Goal: Find specific page/section: Find specific page/section

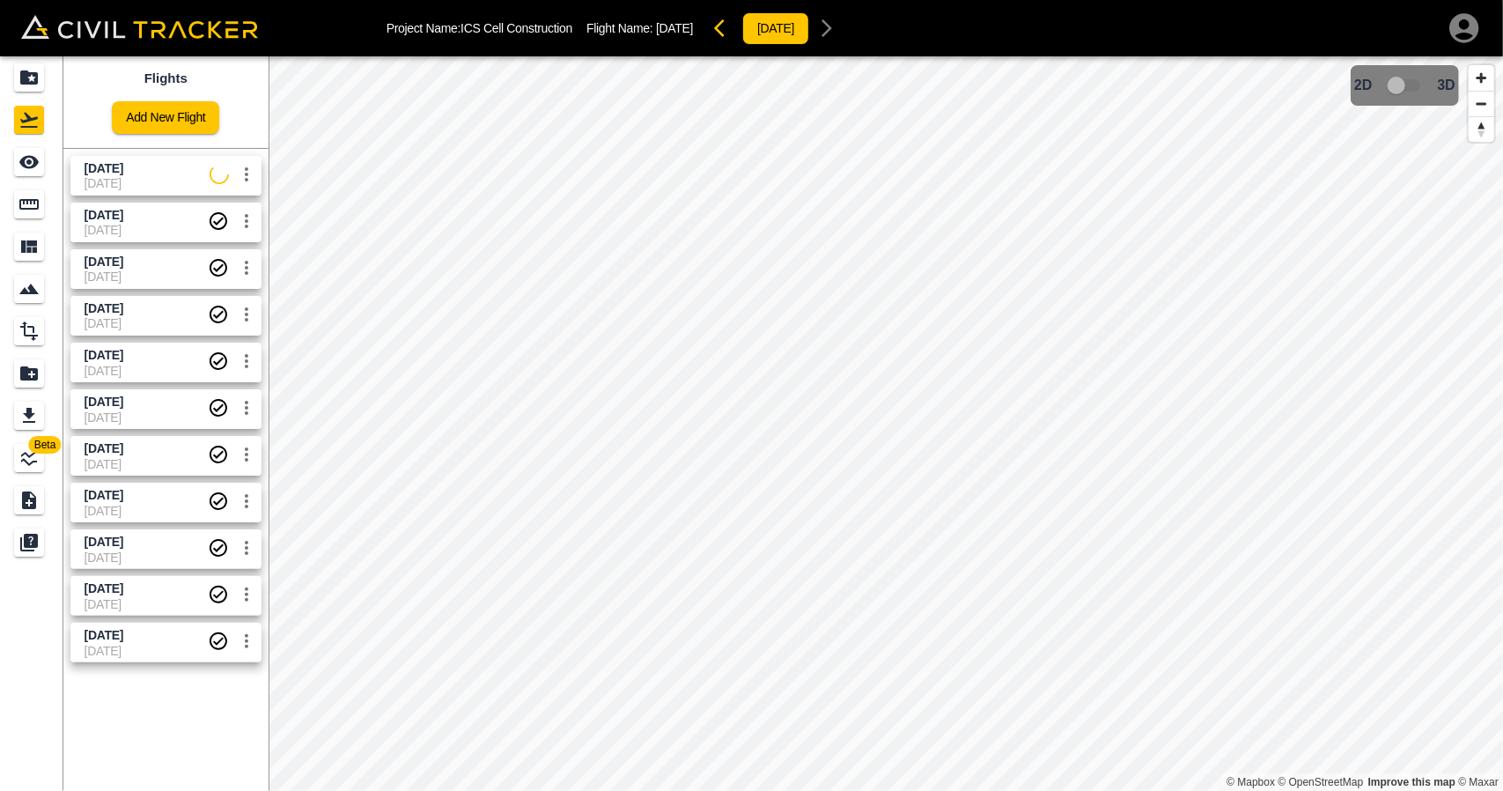
click at [167, 188] on span "[DATE]" at bounding box center [147, 183] width 125 height 14
click at [49, 172] on link at bounding box center [31, 162] width 63 height 42
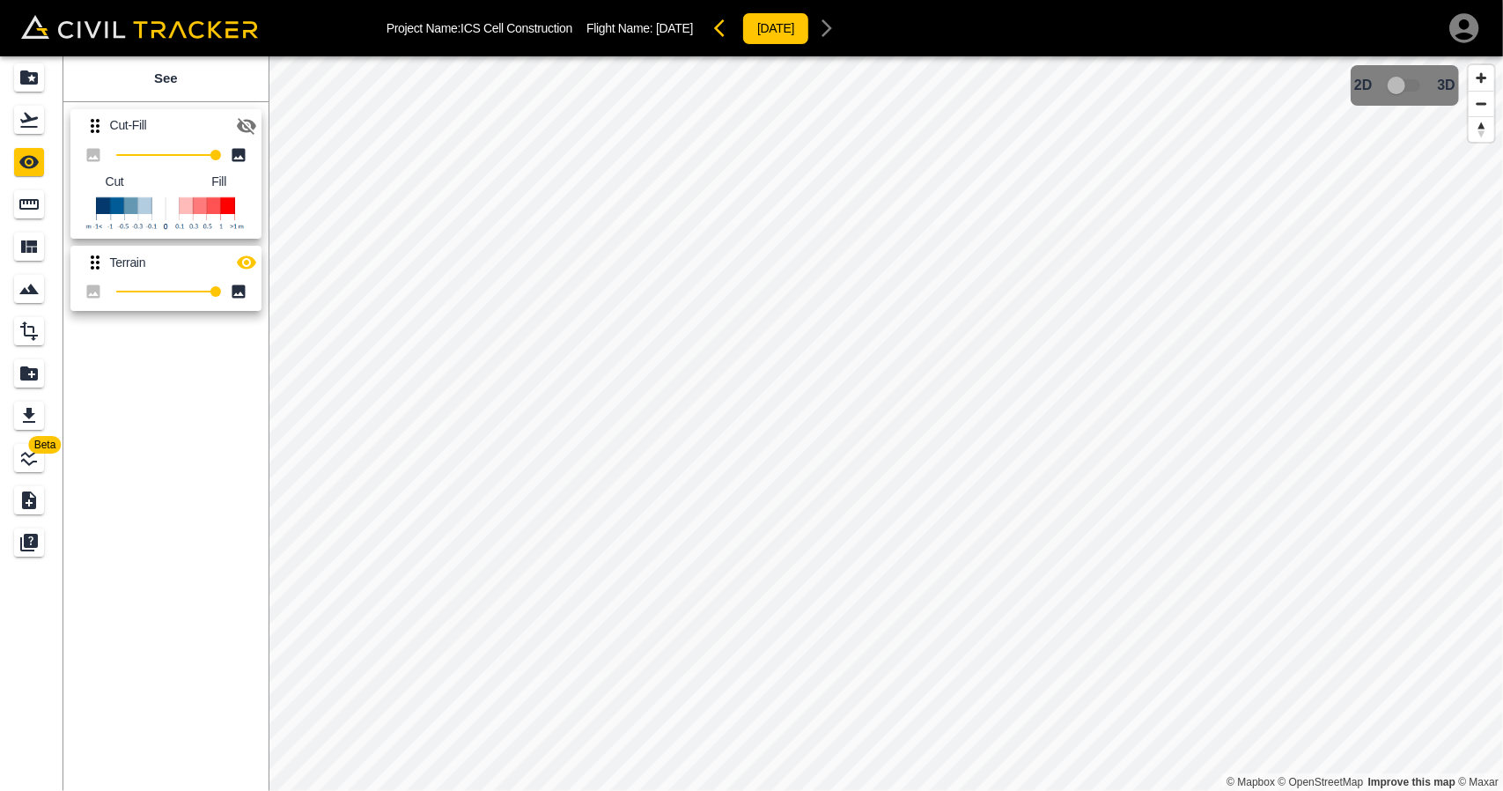
click at [248, 129] on icon "button" at bounding box center [246, 126] width 19 height 17
click at [256, 266] on icon "button" at bounding box center [246, 262] width 21 height 21
click at [259, 267] on button "button" at bounding box center [246, 262] width 35 height 35
click at [37, 86] on icon "Projects" at bounding box center [28, 77] width 21 height 21
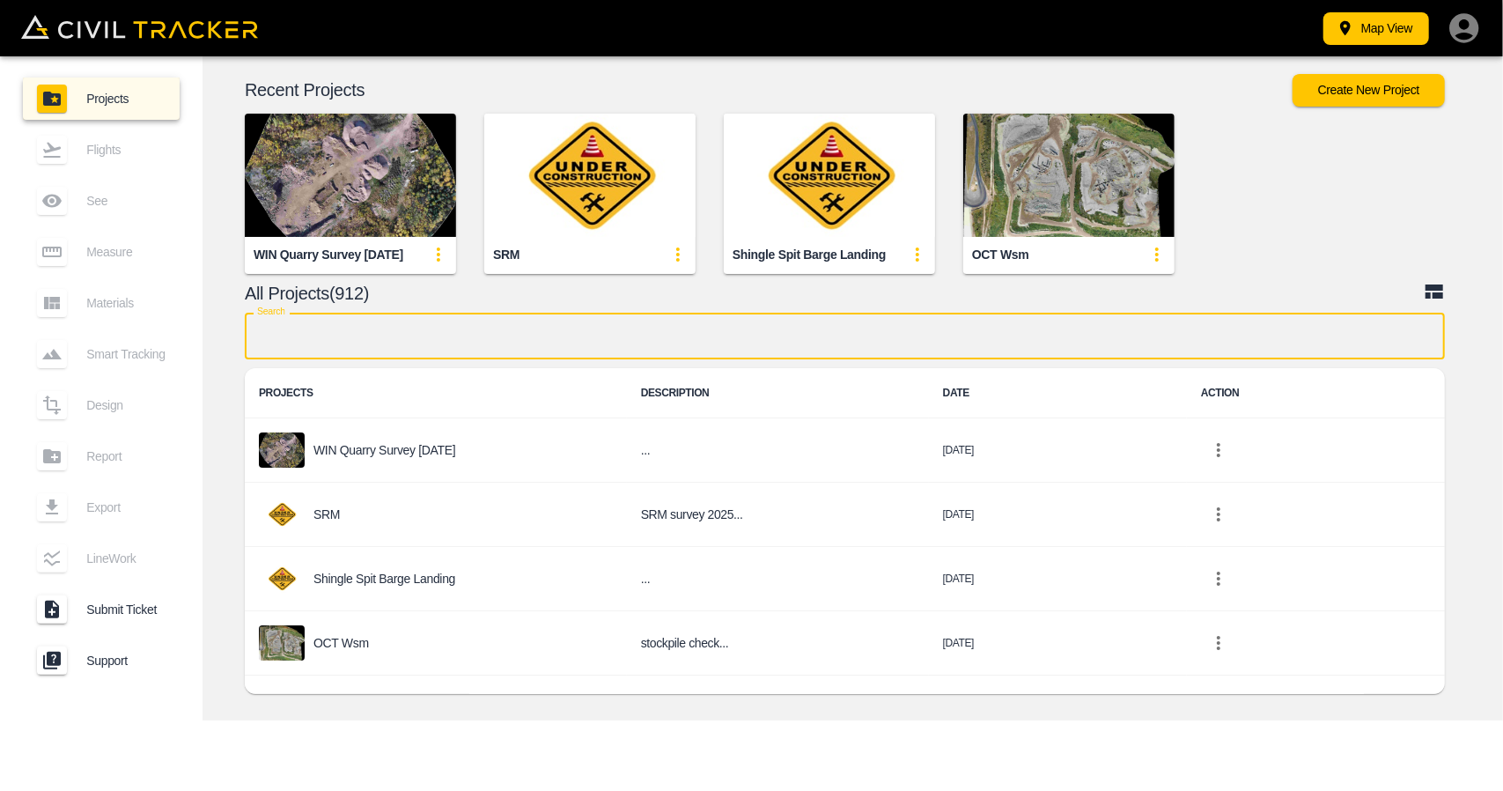
click at [369, 334] on input "text" at bounding box center [845, 336] width 1200 height 47
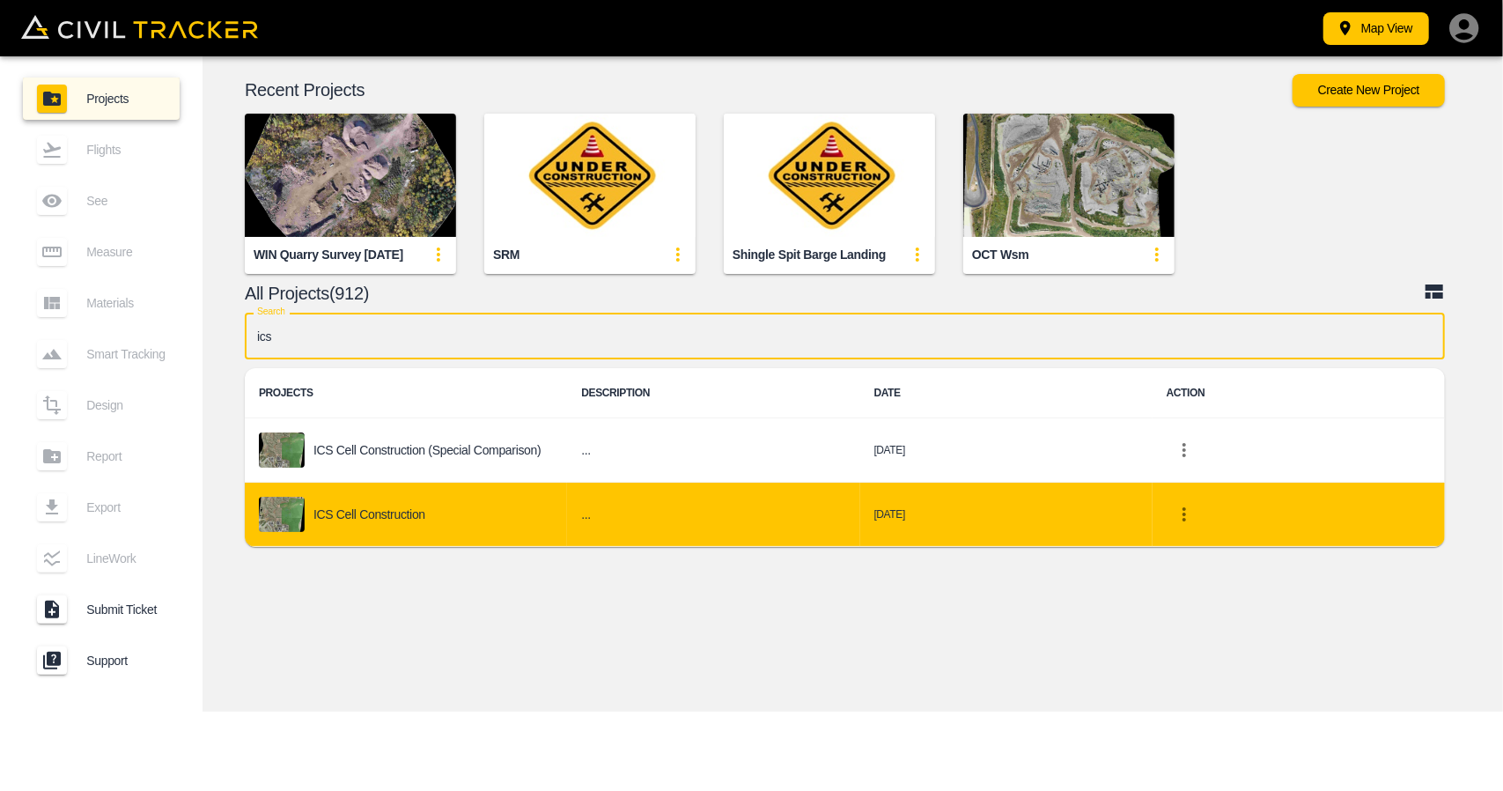
type input "ics"
click at [368, 531] on div "ICS Cell Construction" at bounding box center [406, 514] width 294 height 35
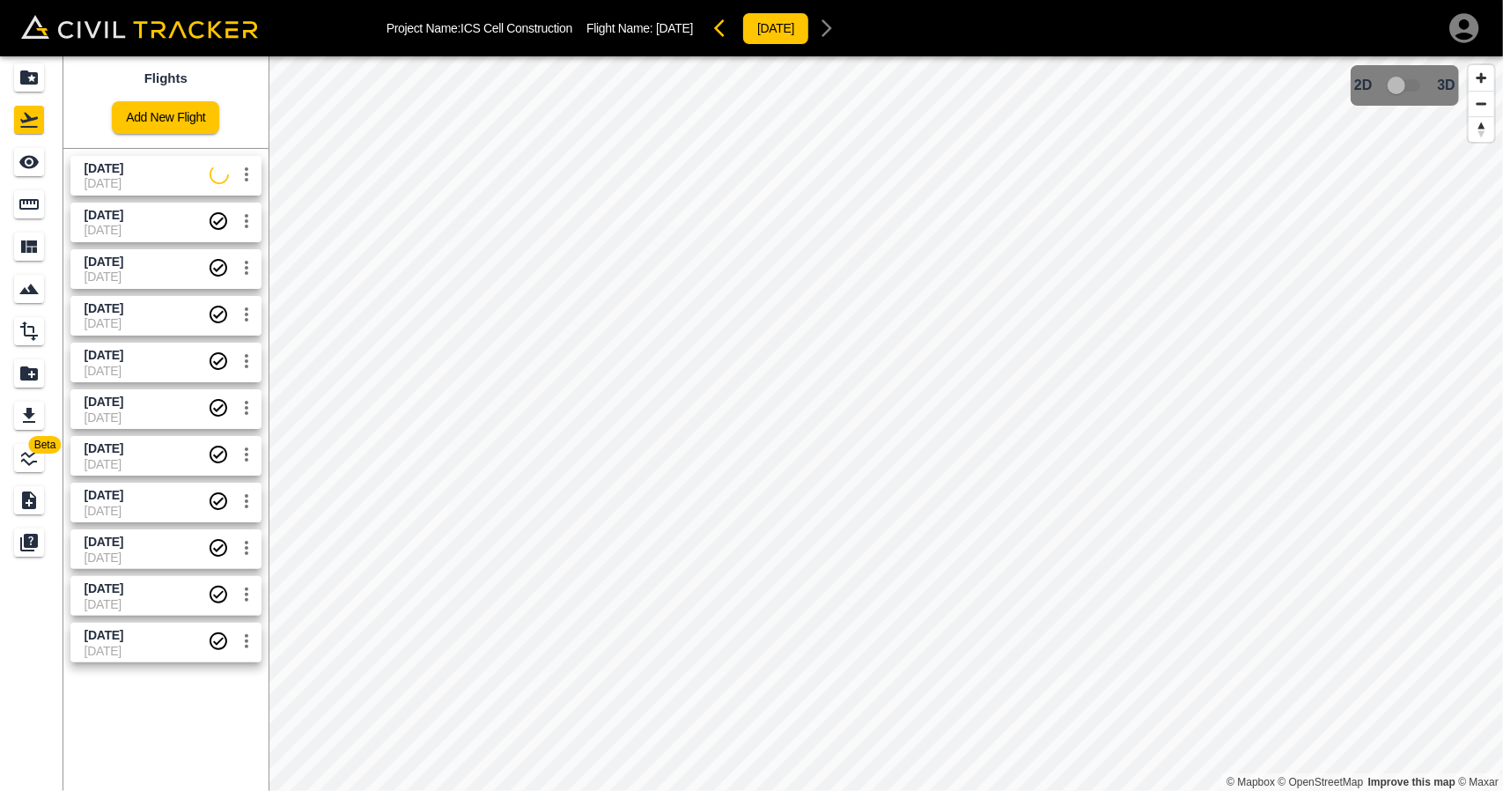
click at [143, 199] on div "[DATE] [DATE]" at bounding box center [162, 218] width 198 height 47
drag, startPoint x: 23, startPoint y: 159, endPoint x: 62, endPoint y: 162, distance: 38.9
click at [23, 159] on icon "See" at bounding box center [28, 162] width 19 height 13
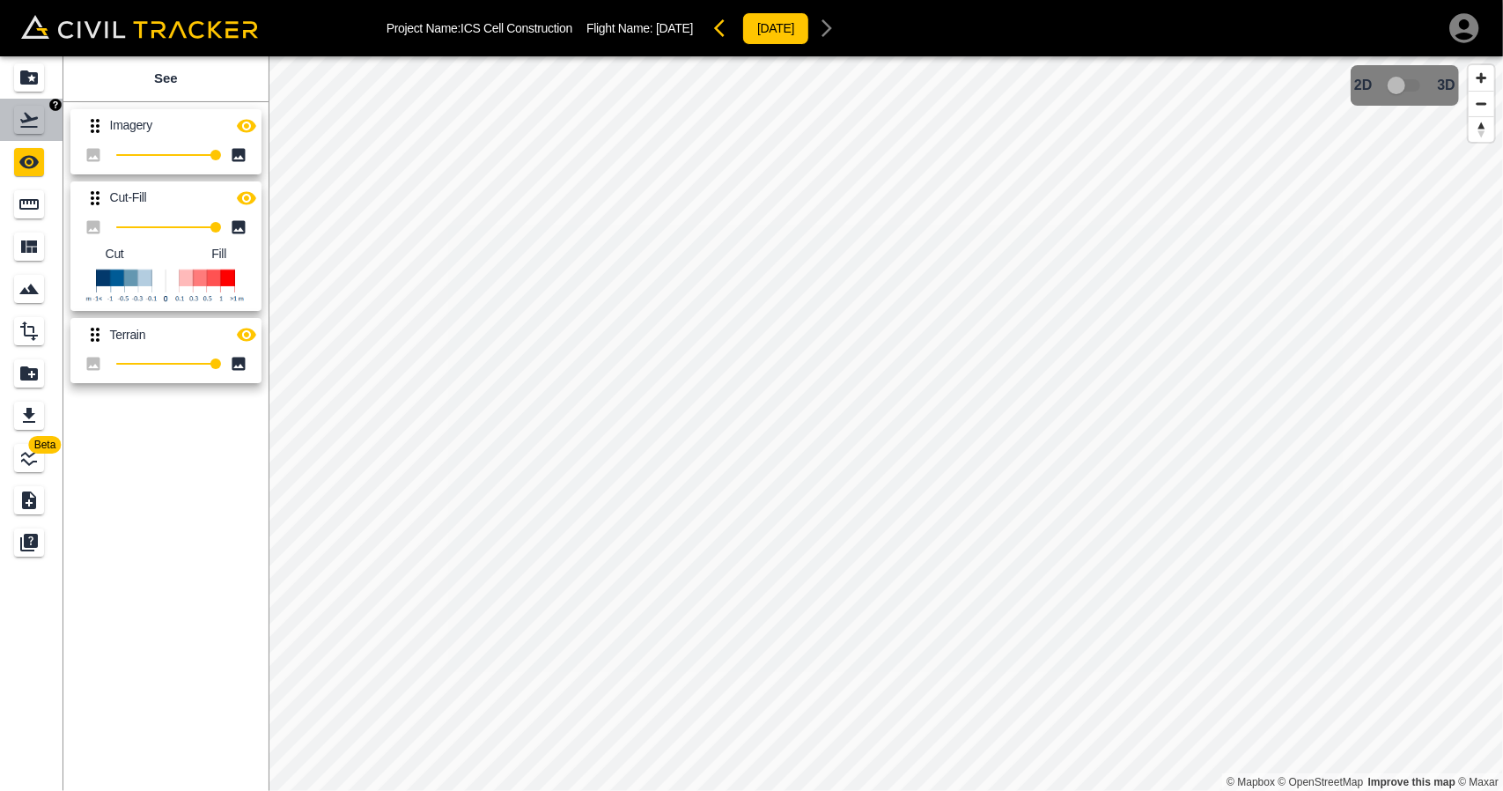
click at [33, 124] on icon "Flights" at bounding box center [28, 119] width 21 height 21
click at [33, 82] on icon "Projects" at bounding box center [29, 77] width 18 height 14
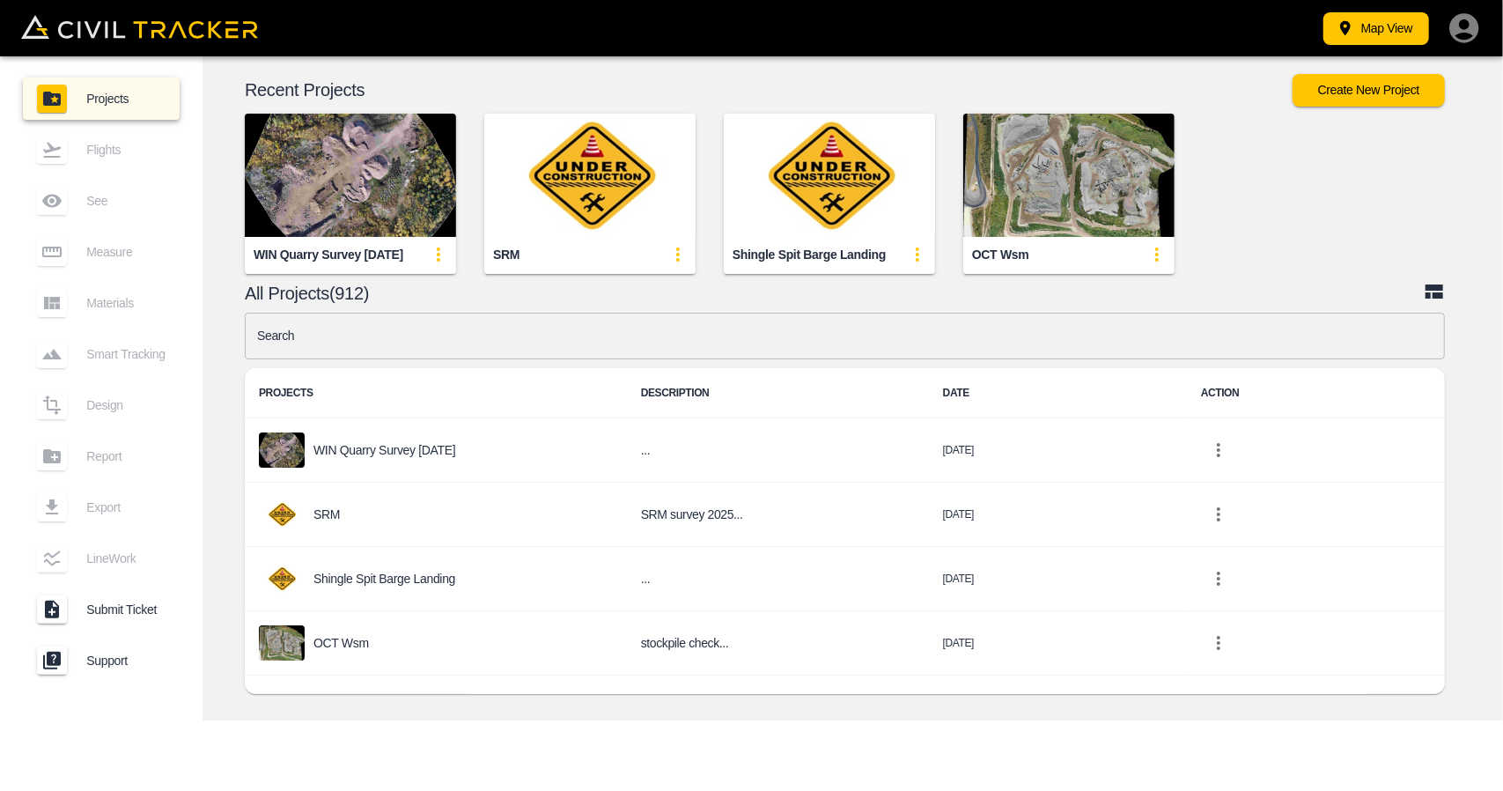
click at [536, 350] on input "text" at bounding box center [845, 336] width 1200 height 47
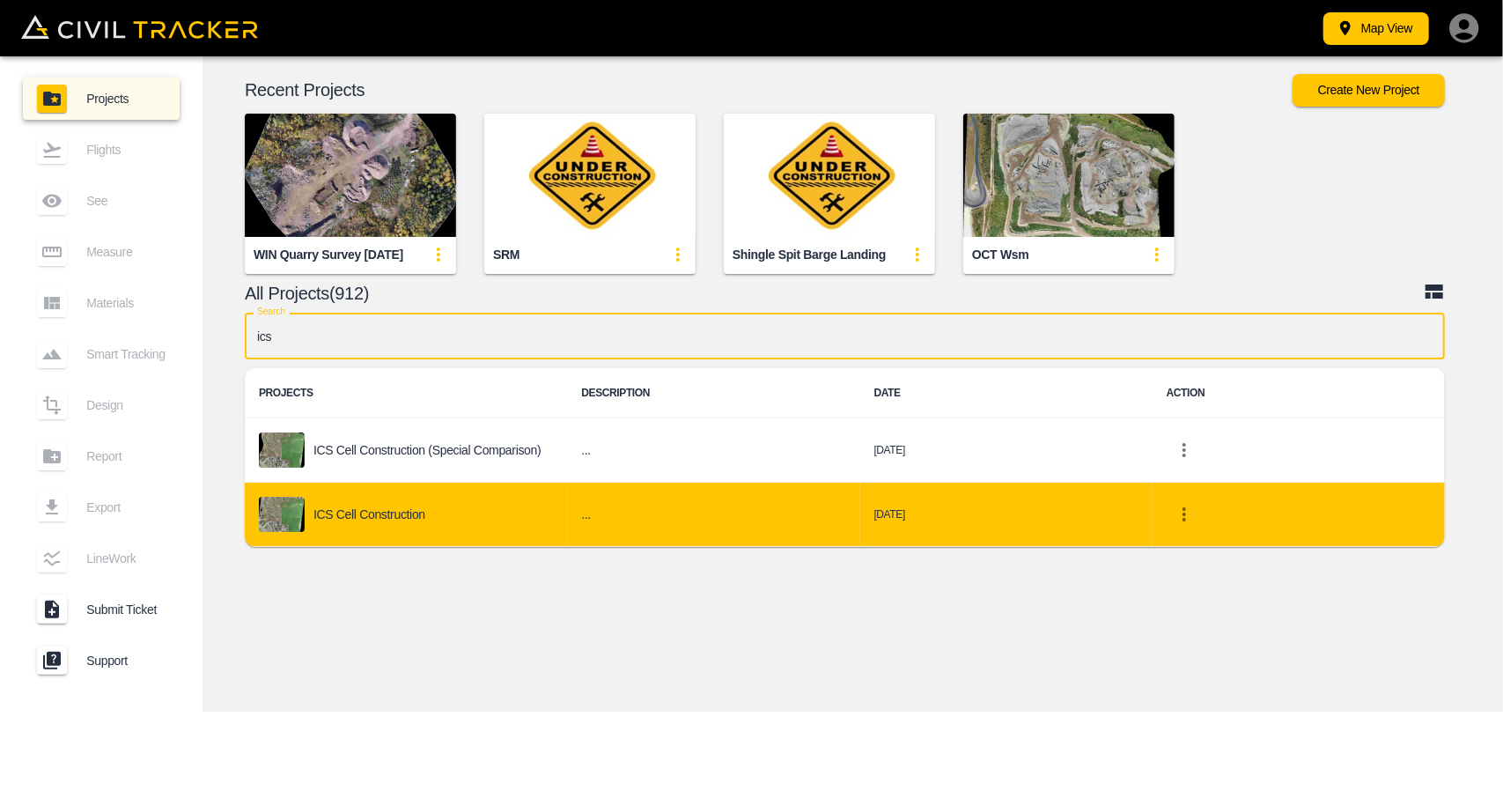
type input "ics"
click at [437, 510] on div "ICS Cell Construction" at bounding box center [406, 514] width 294 height 35
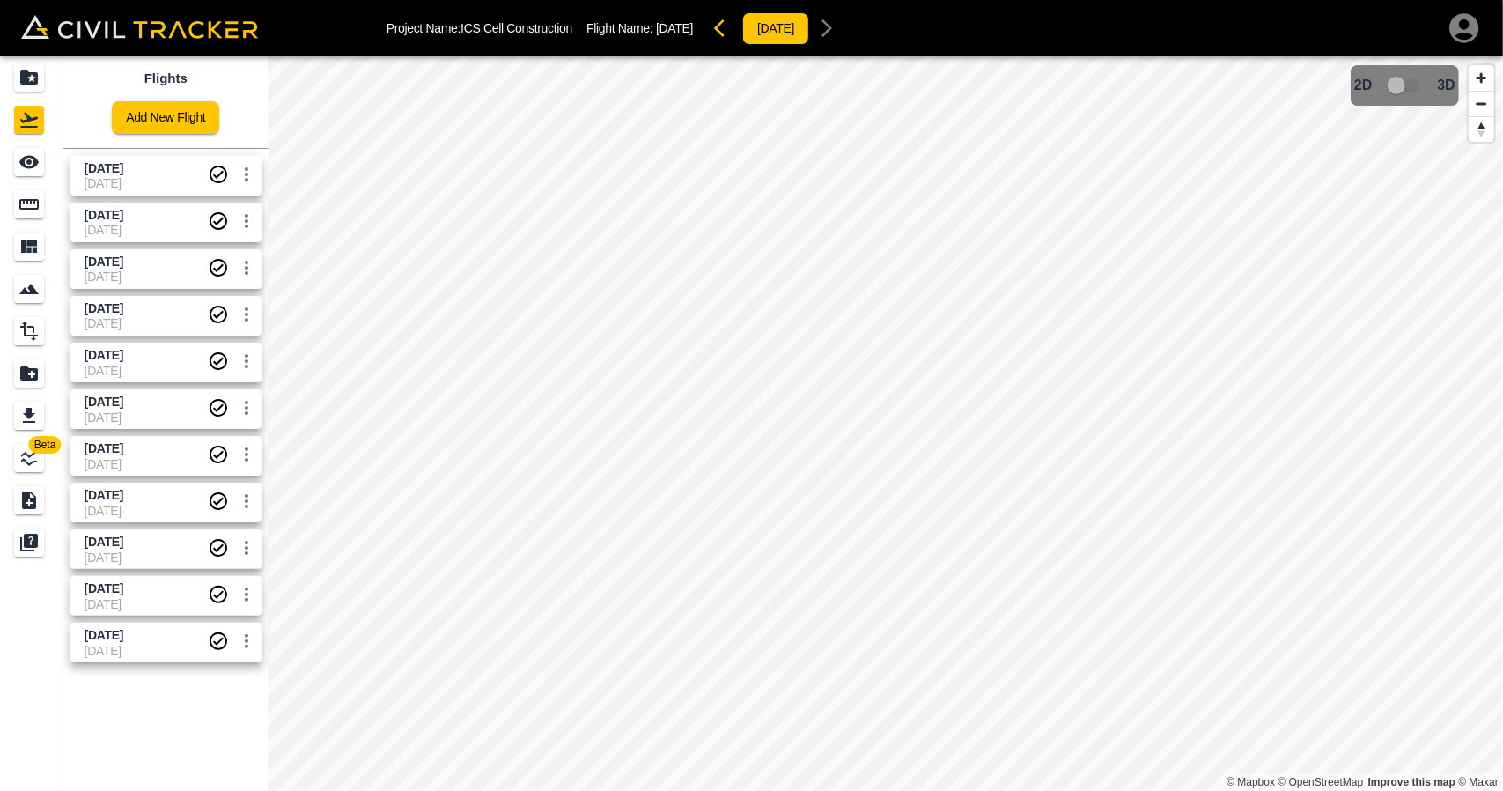
click at [123, 162] on span "[DATE]" at bounding box center [104, 168] width 39 height 14
click at [36, 163] on icon "See" at bounding box center [28, 162] width 19 height 13
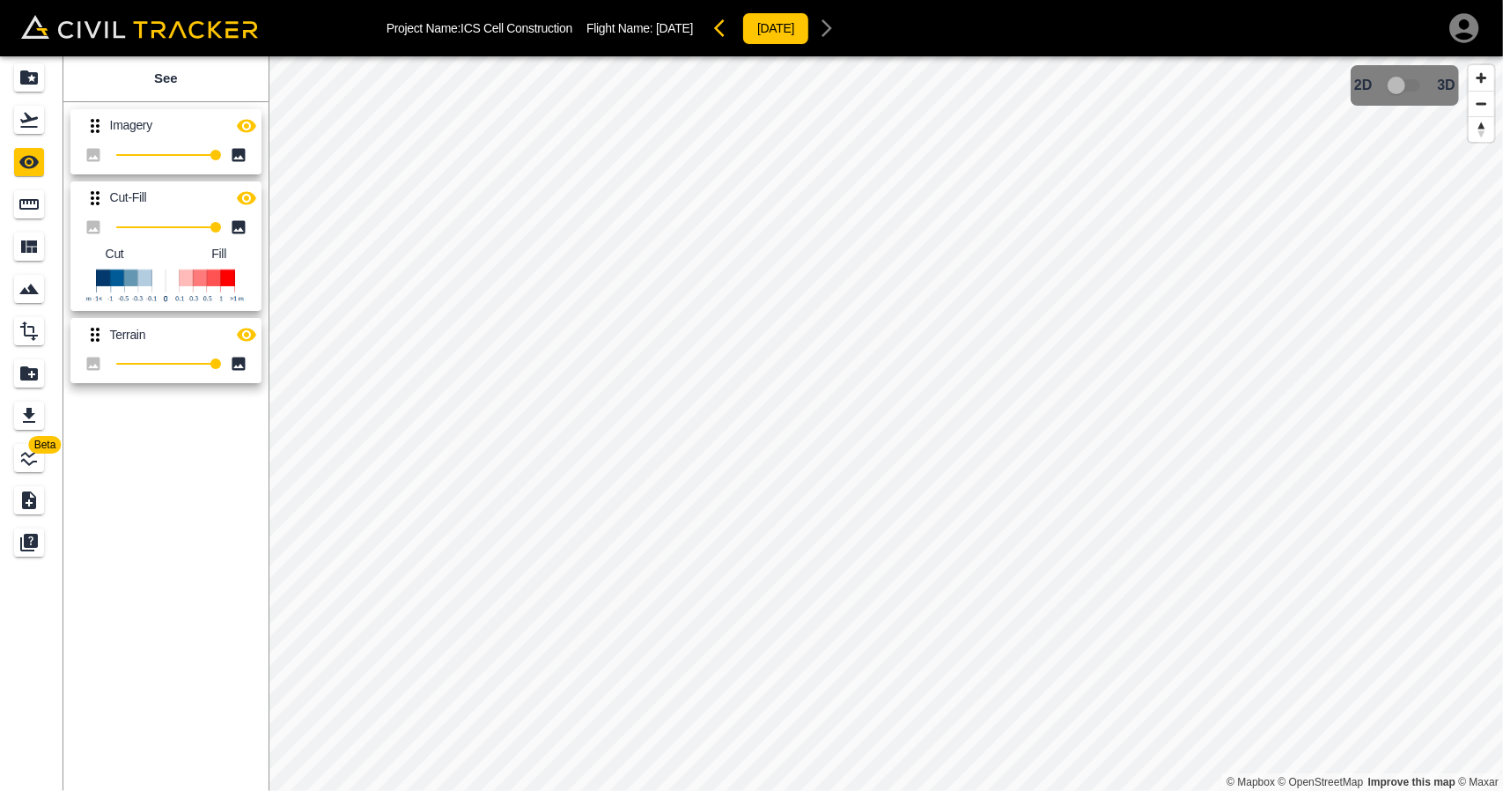
click at [243, 124] on icon "button" at bounding box center [246, 125] width 21 height 21
click at [248, 334] on icon "button" at bounding box center [246, 334] width 19 height 13
click at [18, 63] on div "Projects" at bounding box center [29, 77] width 30 height 28
